Goal: Complete application form: Complete application form

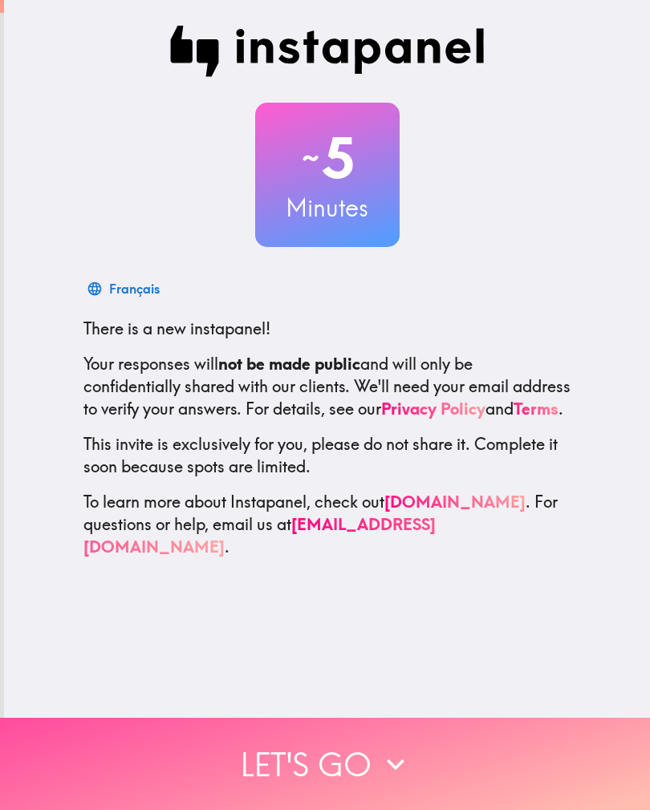
click at [314, 756] on button "Let's go" at bounding box center [325, 764] width 650 height 92
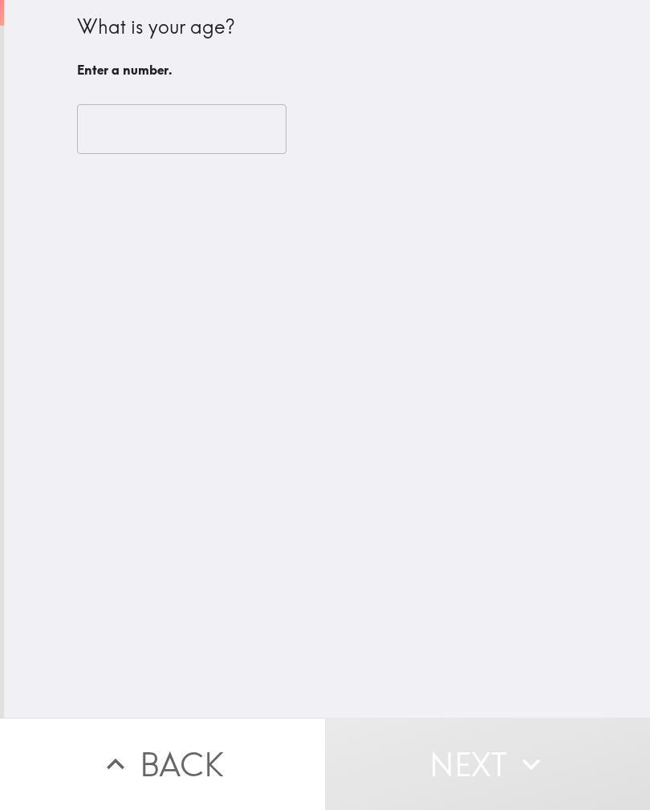
click at [216, 183] on div "What is your age? Enter a number. ​" at bounding box center [327, 359] width 646 height 718
click at [201, 106] on input "number" at bounding box center [181, 129] width 209 height 50
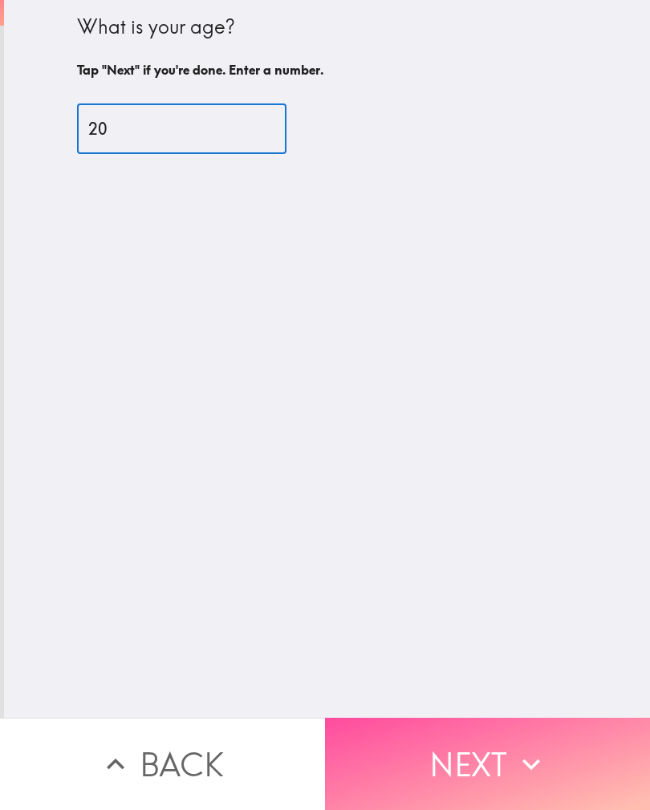
type input "20"
click at [489, 751] on button "Next" at bounding box center [487, 764] width 325 height 92
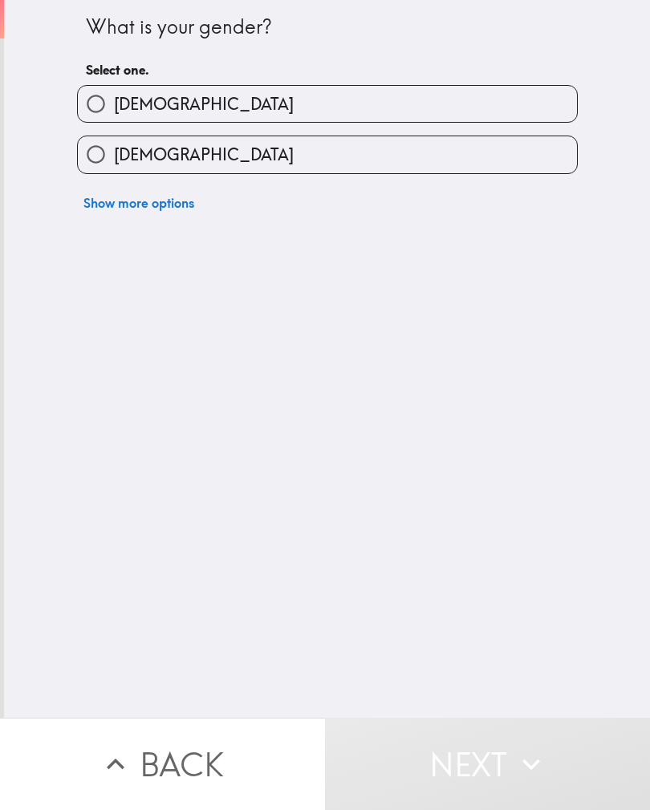
click at [162, 164] on span "[DEMOGRAPHIC_DATA]" at bounding box center [204, 155] width 180 height 22
click at [114, 164] on input "[DEMOGRAPHIC_DATA]" at bounding box center [96, 154] width 36 height 36
radio input "true"
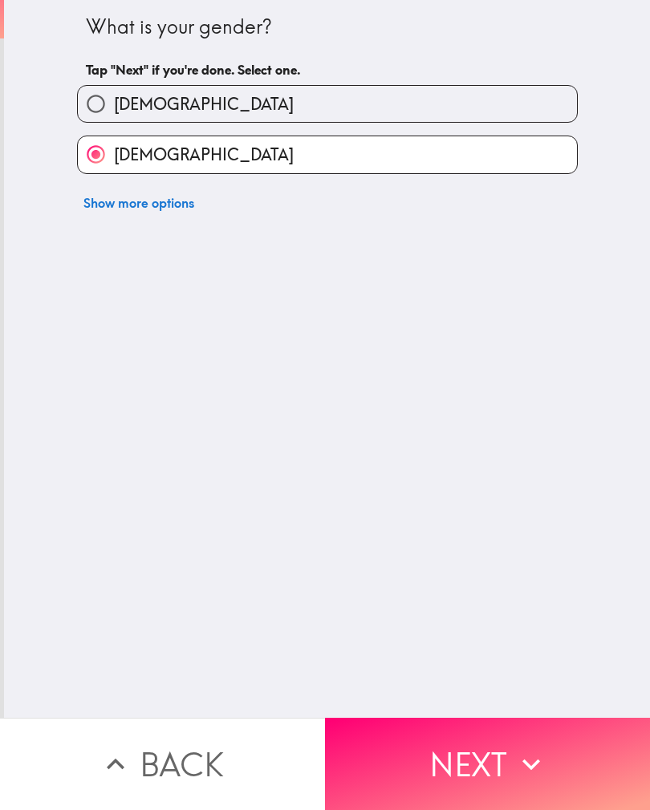
click at [499, 774] on button "Next" at bounding box center [487, 764] width 325 height 92
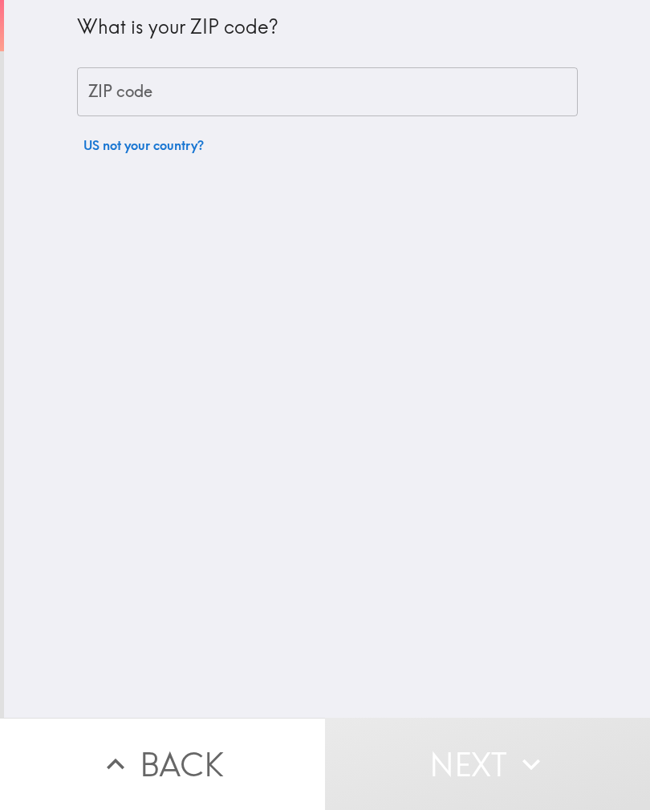
click at [163, 99] on input "ZIP code" at bounding box center [327, 92] width 501 height 50
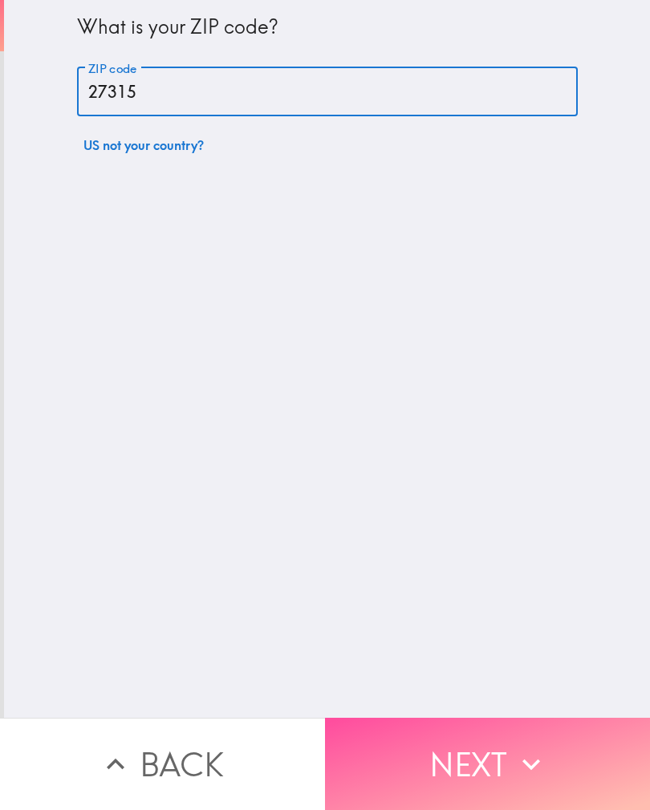
type input "27315"
click at [492, 773] on button "Next" at bounding box center [487, 764] width 325 height 92
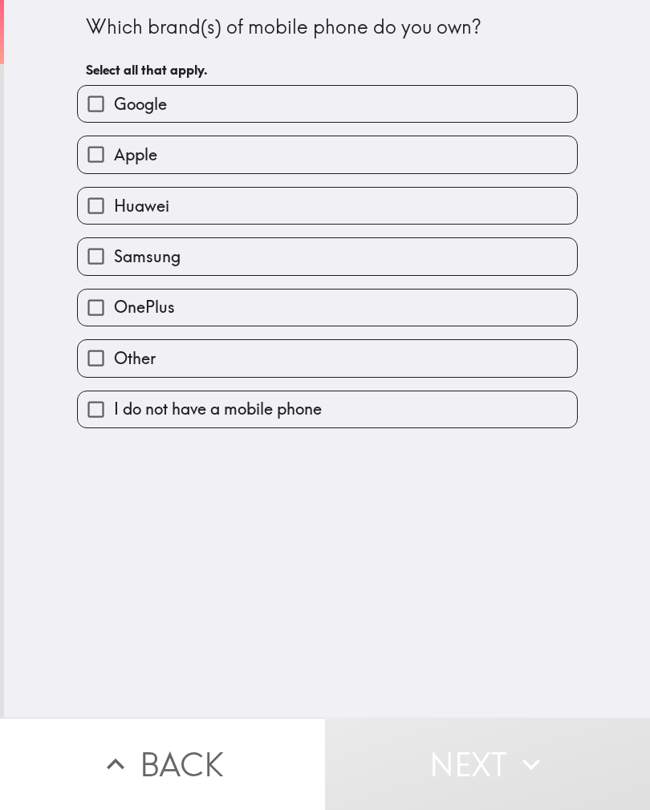
click at [174, 152] on label "Apple" at bounding box center [327, 154] width 499 height 36
click at [114, 152] on input "Apple" at bounding box center [96, 154] width 36 height 36
checkbox input "true"
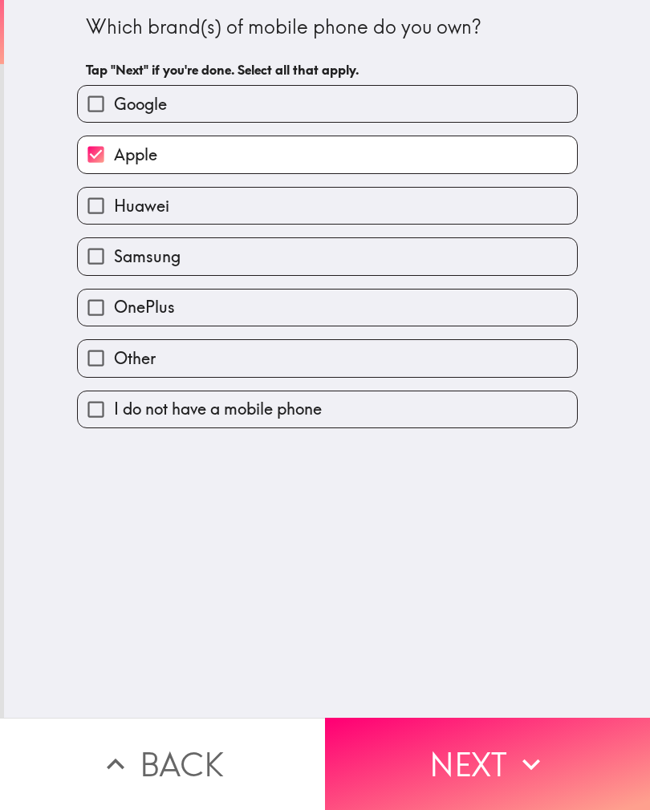
click at [471, 756] on button "Next" at bounding box center [487, 764] width 325 height 92
